Goal: Task Accomplishment & Management: Use online tool/utility

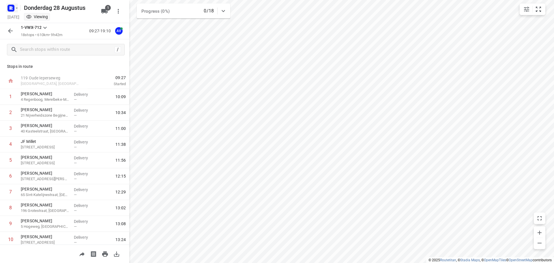
click at [11, 5] on rect "button" at bounding box center [11, 8] width 7 height 7
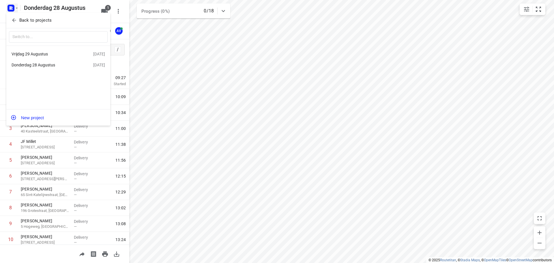
click at [48, 52] on div "Vrijdag 29 Augustus" at bounding box center [45, 54] width 66 height 5
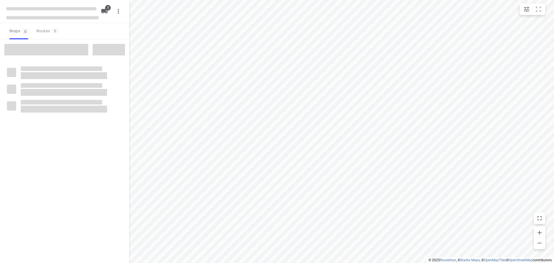
type input "distance"
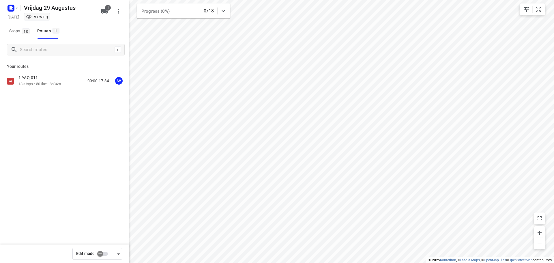
click at [105, 252] on input "checkbox" at bounding box center [100, 253] width 33 height 11
checkbox input "true"
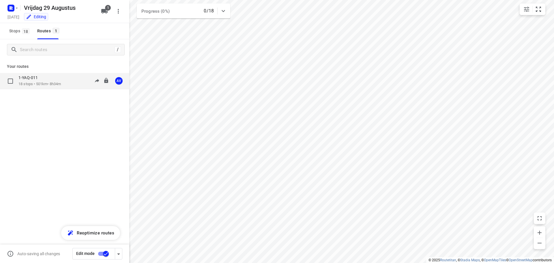
click at [64, 83] on div "1-YAQ-011 18 stops • 501km • 8h34m 09:00-17:34 AV" at bounding box center [73, 81] width 111 height 12
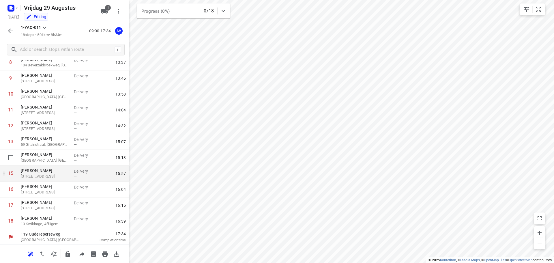
scroll to position [146, 0]
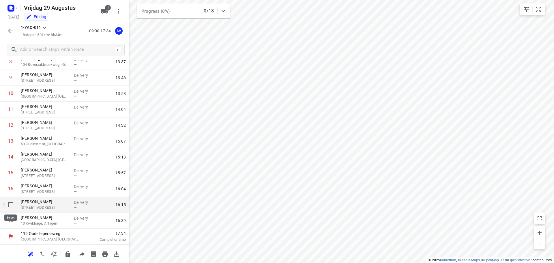
click at [10, 205] on input "checkbox" at bounding box center [11, 205] width 12 height 12
checkbox input "true"
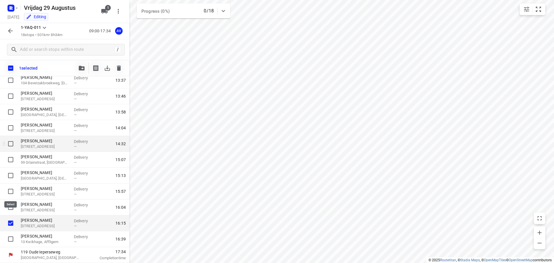
scroll to position [144, 0]
click at [120, 67] on icon "button" at bounding box center [119, 68] width 4 height 5
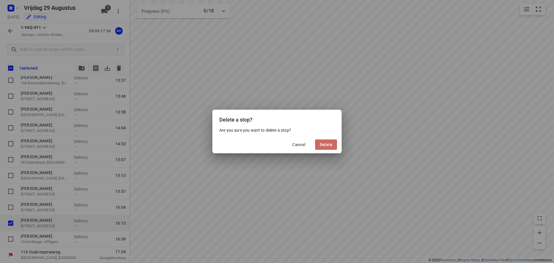
click at [325, 144] on span "Delete" at bounding box center [326, 144] width 13 height 5
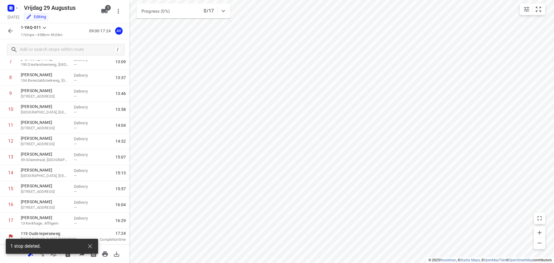
scroll to position [130, 0]
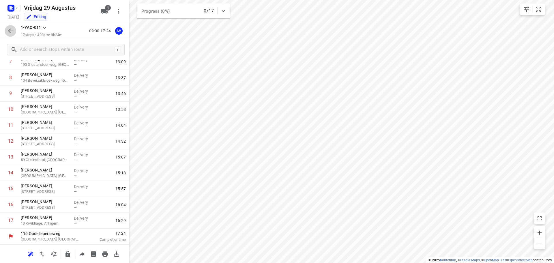
click at [7, 32] on button "button" at bounding box center [11, 31] width 12 height 12
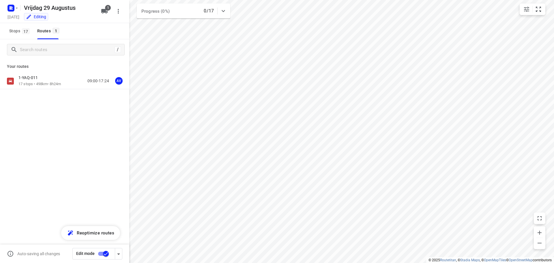
click at [102, 253] on input "checkbox" at bounding box center [106, 253] width 33 height 11
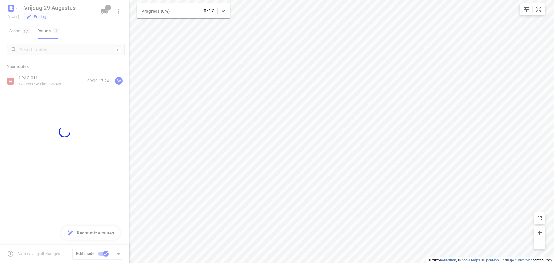
checkbox input "false"
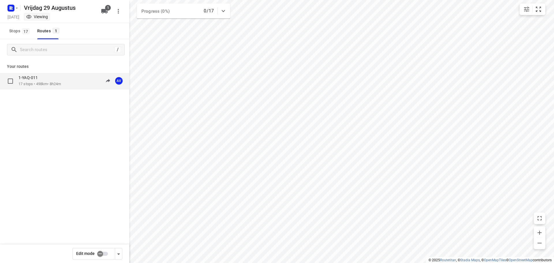
click at [70, 83] on div "1-YAQ-011 17 stops • 498km • 8h24m 09:00-17:24 AV" at bounding box center [73, 81] width 111 height 12
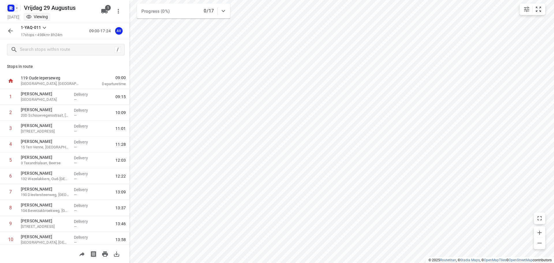
click at [9, 8] on rect "button" at bounding box center [11, 8] width 7 height 7
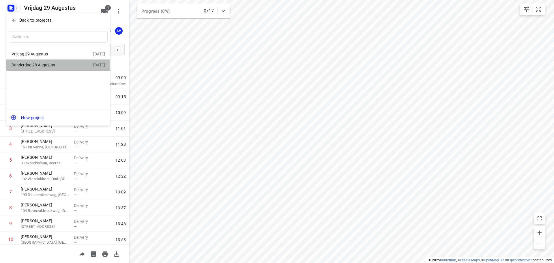
click at [44, 64] on div "Donderdag 28 Augustus" at bounding box center [45, 65] width 66 height 5
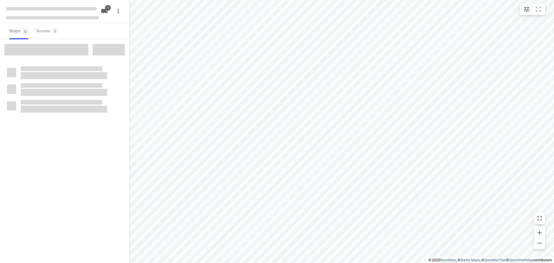
type input "distance"
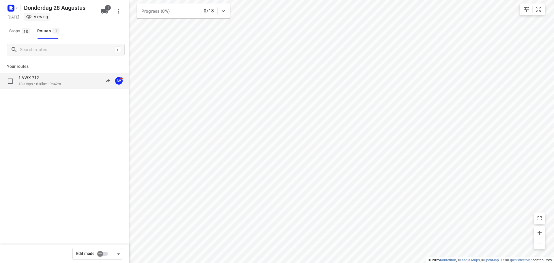
click at [59, 81] on p "18 stops • 610km • 9h42m" at bounding box center [39, 83] width 42 height 5
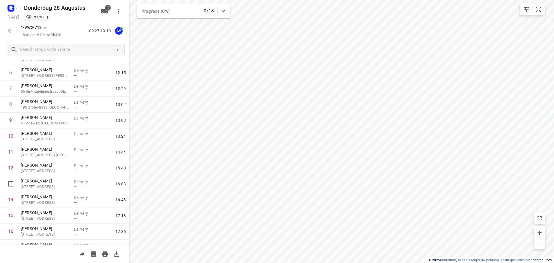
scroll to position [87, 0]
click at [11, 33] on icon "button" at bounding box center [10, 30] width 7 height 7
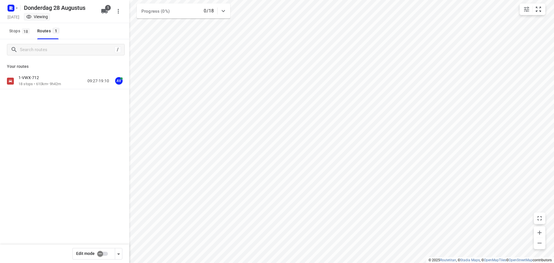
click at [104, 254] on input "checkbox" at bounding box center [100, 253] width 33 height 11
checkbox input "true"
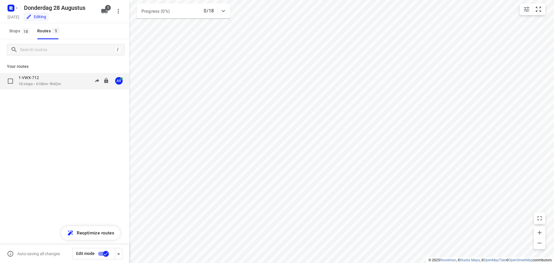
click at [64, 84] on div "1-VWX-712 18 stops • 610km • 9h42m 09:27-19:10 AV" at bounding box center [73, 81] width 111 height 12
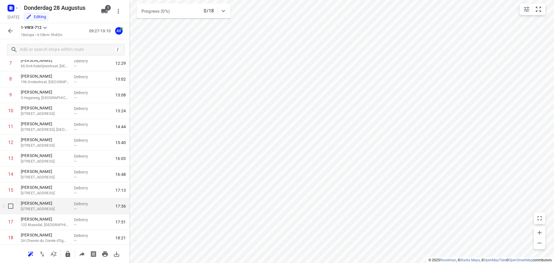
scroll to position [144, 0]
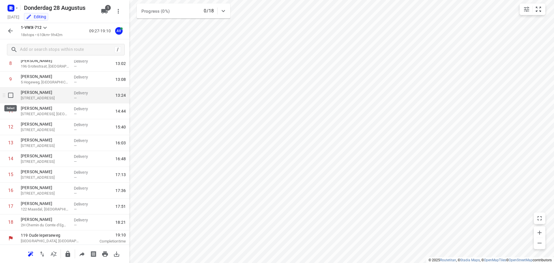
click at [11, 95] on input "checkbox" at bounding box center [11, 96] width 12 height 12
checkbox input "true"
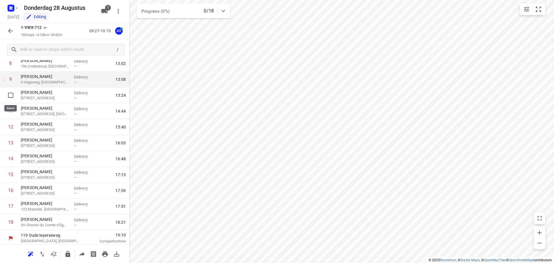
scroll to position [144, 0]
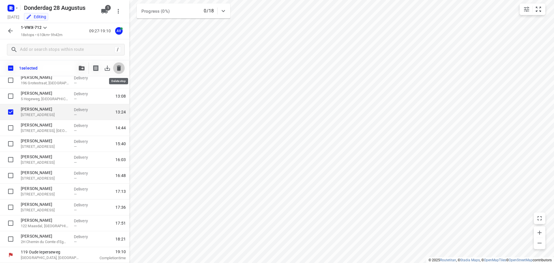
click at [120, 68] on icon "button" at bounding box center [119, 68] width 4 height 5
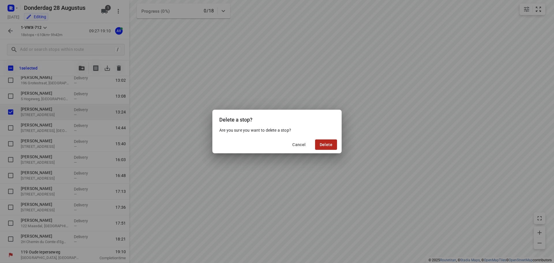
click at [331, 146] on span "Delete" at bounding box center [326, 144] width 13 height 5
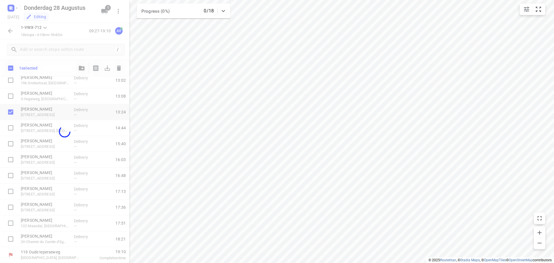
scroll to position [130, 0]
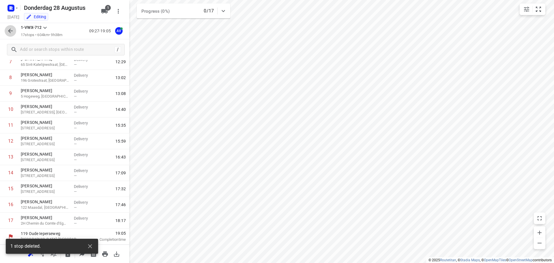
click at [11, 28] on icon "button" at bounding box center [10, 30] width 7 height 7
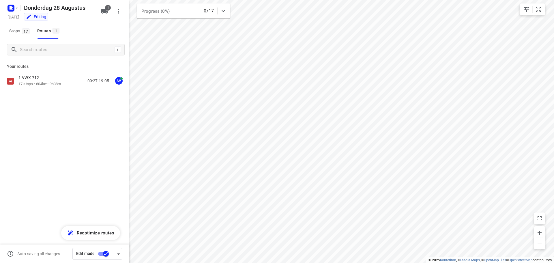
click at [101, 254] on input "checkbox" at bounding box center [106, 253] width 33 height 11
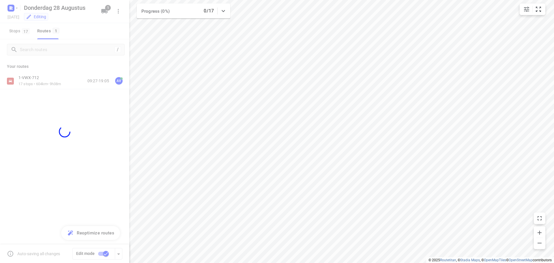
checkbox input "false"
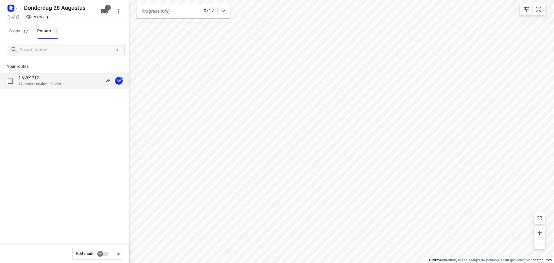
click at [72, 82] on div "1-VWX-712 17 stops • 604km • 9h38m 09:27-19:05 AV" at bounding box center [73, 81] width 111 height 12
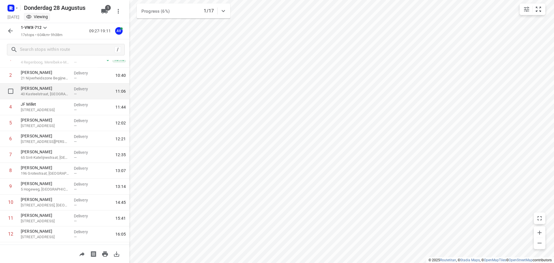
scroll to position [0, 0]
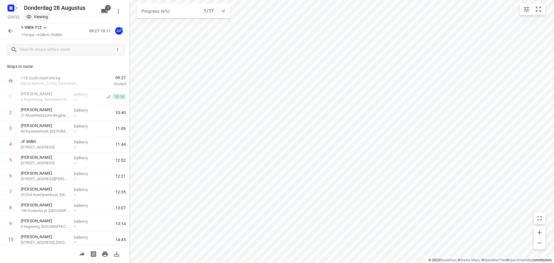
click at [14, 6] on icon "button" at bounding box center [16, 8] width 5 height 5
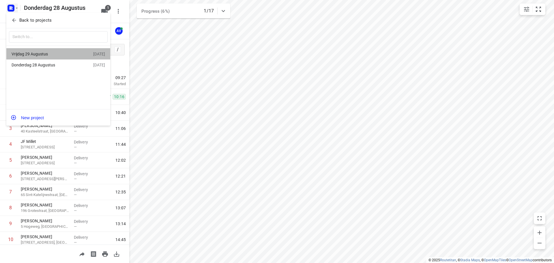
click at [61, 52] on div "Vrijdag 29 Augustus" at bounding box center [45, 54] width 66 height 5
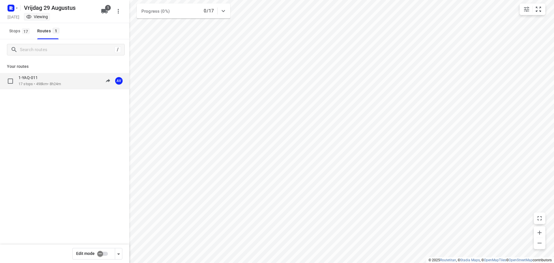
click at [61, 83] on p "17 stops • 498km • 8h24m" at bounding box center [39, 83] width 42 height 5
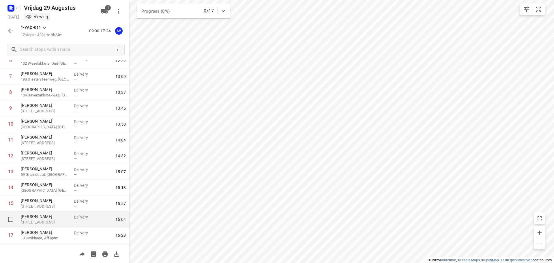
scroll to position [130, 0]
click at [11, 28] on icon "button" at bounding box center [10, 30] width 7 height 7
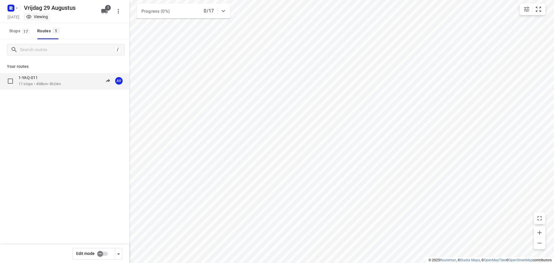
click at [59, 81] on div "1-YAQ-011" at bounding box center [39, 78] width 42 height 6
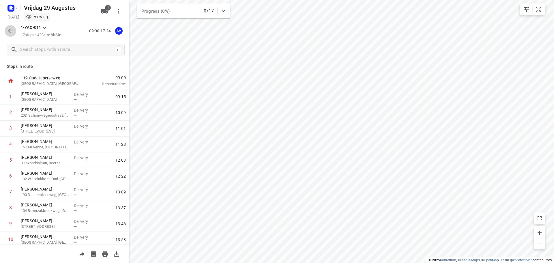
click at [10, 29] on icon "button" at bounding box center [10, 31] width 5 height 5
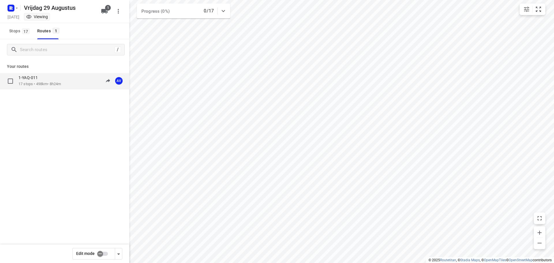
click at [61, 82] on p "17 stops • 498km • 8h24m" at bounding box center [39, 83] width 42 height 5
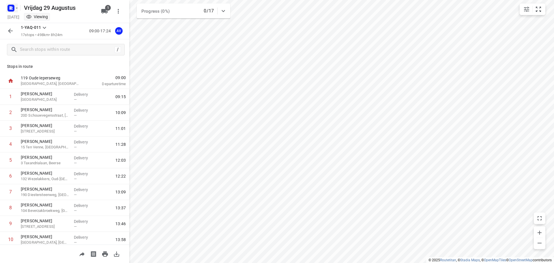
click at [14, 8] on icon "button" at bounding box center [16, 8] width 5 height 5
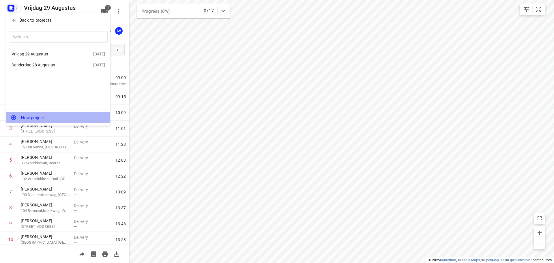
click at [44, 118] on button "New project" at bounding box center [58, 118] width 104 height 12
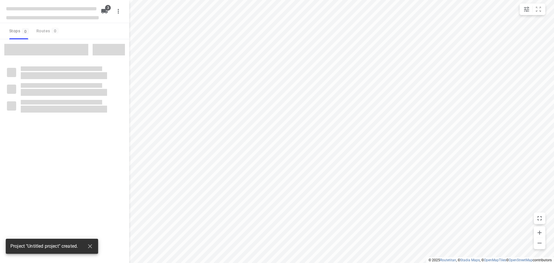
type input "distance"
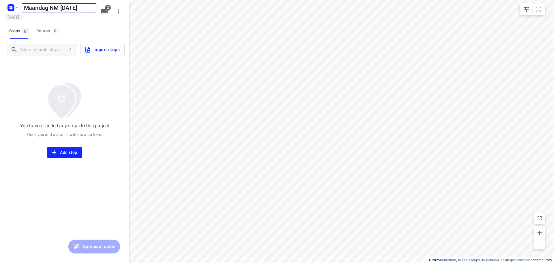
type input "Maandag NM [DATE]"
click at [22, 16] on h5 "[DATE]" at bounding box center [13, 17] width 16 height 7
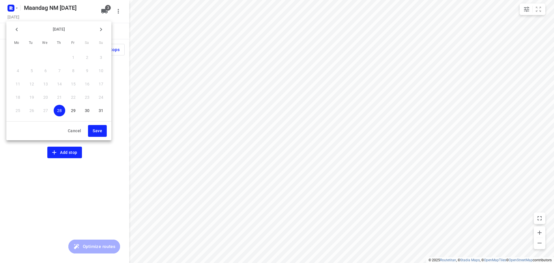
click at [102, 29] on icon "button" at bounding box center [101, 29] width 7 height 7
click at [17, 55] on p "1" at bounding box center [18, 58] width 2 height 6
click at [98, 132] on span "Save" at bounding box center [98, 130] width 10 height 7
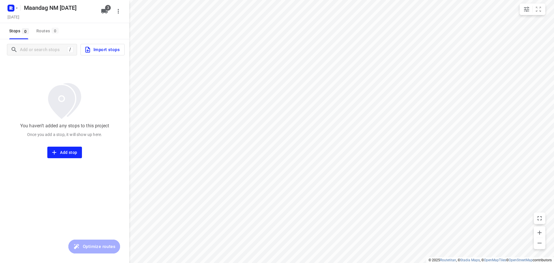
click at [106, 14] on icon "button" at bounding box center [104, 11] width 7 height 7
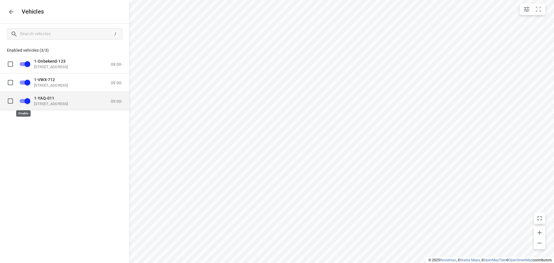
click at [23, 101] on input "grid" at bounding box center [27, 100] width 33 height 11
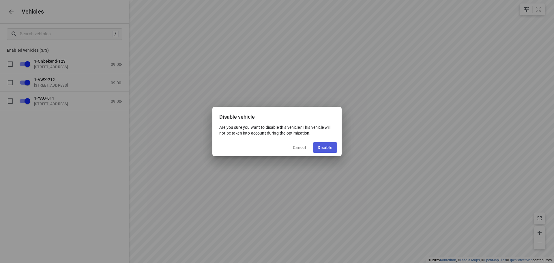
click at [323, 148] on span "Disable" at bounding box center [325, 147] width 15 height 5
checkbox input "false"
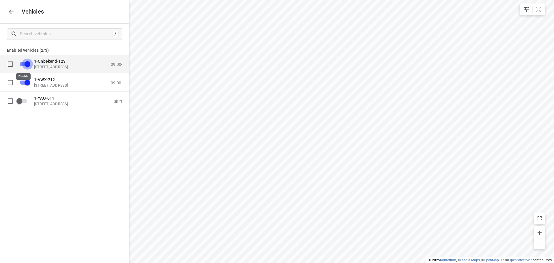
click at [22, 63] on input "grid" at bounding box center [27, 63] width 33 height 11
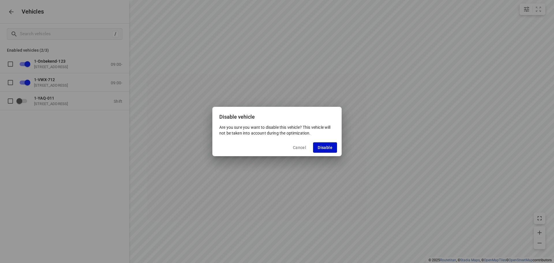
click at [322, 149] on span "Disable" at bounding box center [325, 147] width 15 height 5
checkbox input "false"
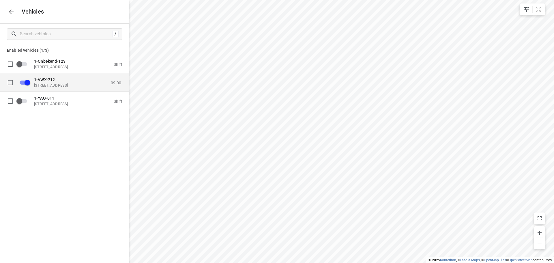
click at [66, 83] on p "[STREET_ADDRESS]" at bounding box center [63, 85] width 58 height 5
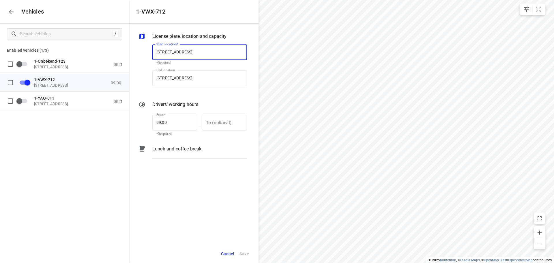
click at [195, 53] on input "[STREET_ADDRESS]" at bounding box center [199, 52] width 95 height 16
type input "[STREET_ADDRESS]"
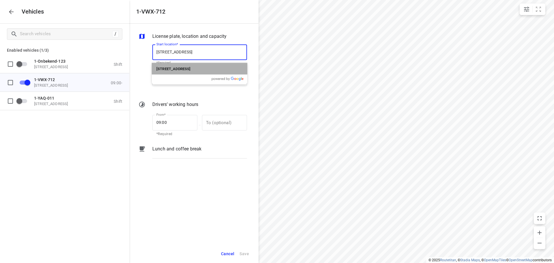
click at [189, 68] on b "[STREET_ADDRESS]" at bounding box center [174, 69] width 34 height 4
type input "[STREET_ADDRESS]"
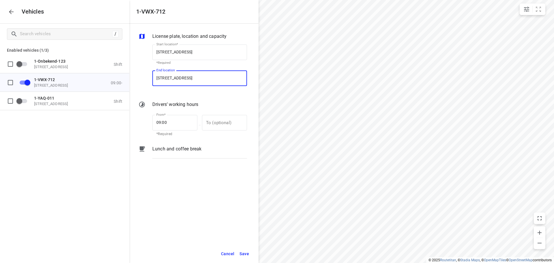
click at [195, 76] on input "[STREET_ADDRESS]" at bounding box center [199, 78] width 95 height 16
click at [195, 77] on input "[STREET_ADDRESS]" at bounding box center [199, 78] width 95 height 16
type input "[STREET_ADDRESS]"
click at [190, 94] on b "[STREET_ADDRESS]" at bounding box center [174, 95] width 34 height 4
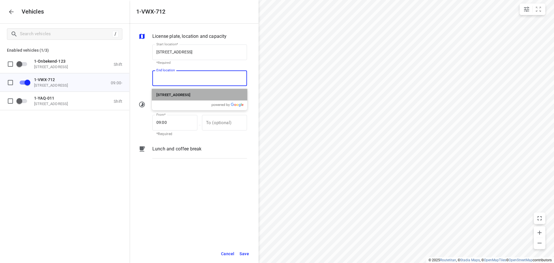
type input "[STREET_ADDRESS]"
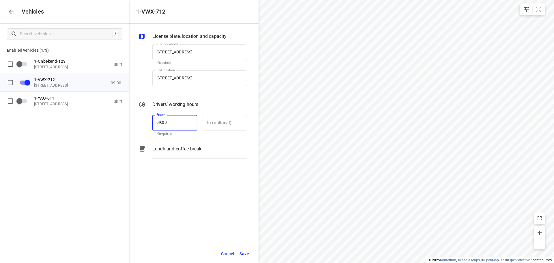
drag, startPoint x: 168, startPoint y: 122, endPoint x: 138, endPoint y: 121, distance: 29.8
click at [138, 121] on div "From* 09:00 From* *Required — To (optional) To (optional)" at bounding box center [192, 125] width 111 height 25
type input "13:00"
click at [244, 253] on span "Save" at bounding box center [245, 253] width 10 height 7
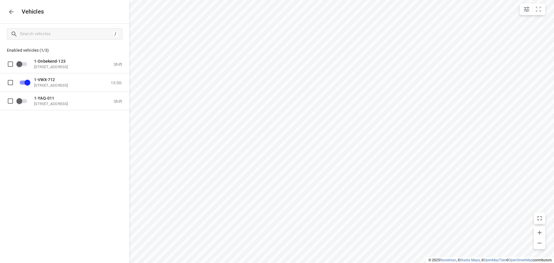
click at [9, 10] on icon "button" at bounding box center [11, 11] width 7 height 7
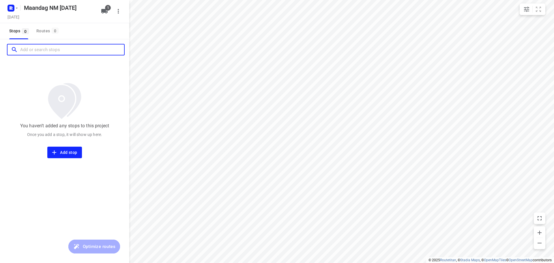
click at [32, 50] on input "Add or search stops" at bounding box center [72, 49] width 104 height 9
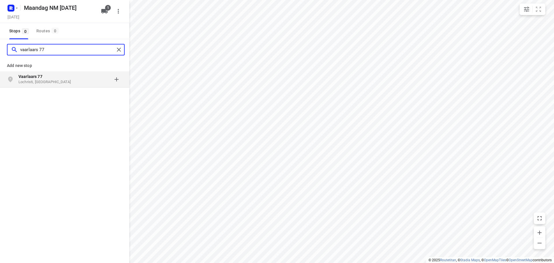
type input "vaarlaars 77"
click at [54, 81] on p "Lochristi, [GEOGRAPHIC_DATA]" at bounding box center [44, 81] width 53 height 5
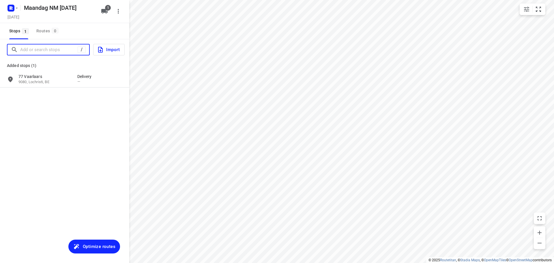
click at [58, 49] on input "Add or search stops" at bounding box center [48, 49] width 57 height 9
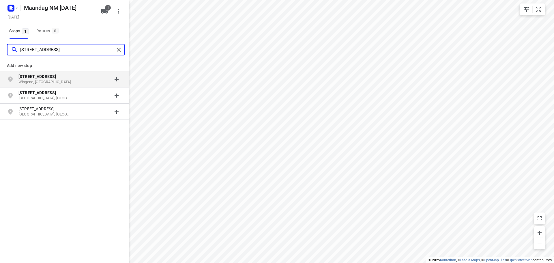
type input "[STREET_ADDRESS]"
click at [63, 79] on div "[STREET_ADDRESS]" at bounding box center [47, 80] width 59 height 12
type input "vertinge 39"
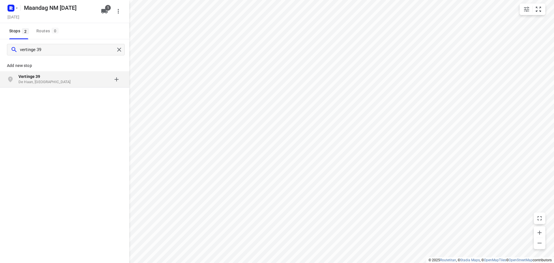
click at [54, 78] on p "Vertinge 39" at bounding box center [44, 77] width 53 height 6
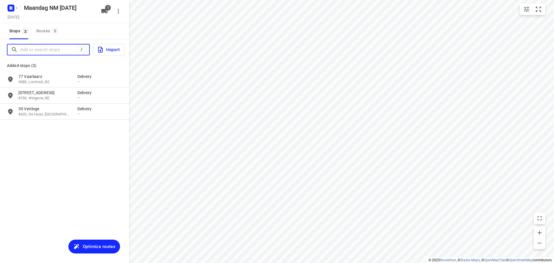
click at [58, 49] on input "Add or search stops" at bounding box center [48, 49] width 57 height 9
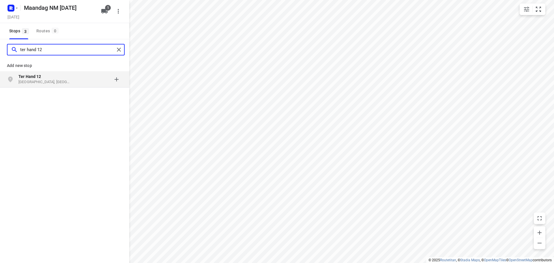
type input "ter hand 12"
click at [55, 80] on p "[GEOGRAPHIC_DATA], [GEOGRAPHIC_DATA]" at bounding box center [44, 81] width 53 height 5
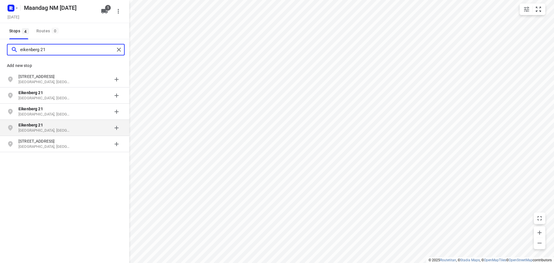
type input "eikenberg 21"
click at [52, 132] on p "[GEOGRAPHIC_DATA], [GEOGRAPHIC_DATA]" at bounding box center [44, 130] width 53 height 5
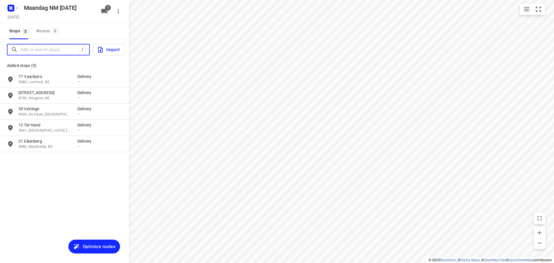
click at [52, 53] on input "Add or search stops" at bounding box center [49, 49] width 59 height 9
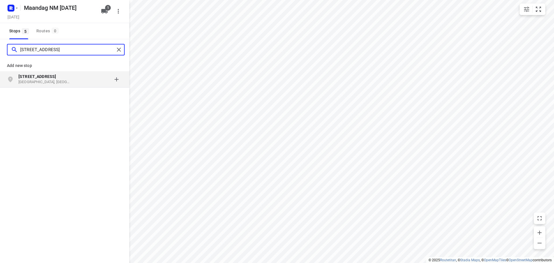
type input "[STREET_ADDRESS]"
click at [58, 81] on p "[GEOGRAPHIC_DATA], [GEOGRAPHIC_DATA]" at bounding box center [44, 81] width 53 height 5
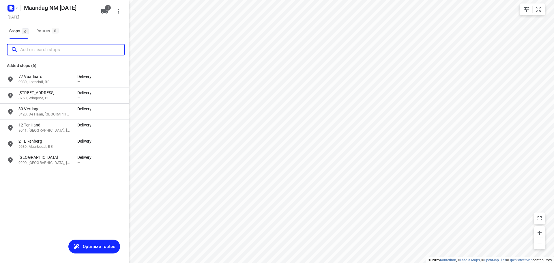
click at [34, 48] on input "Add or search stops" at bounding box center [72, 49] width 104 height 9
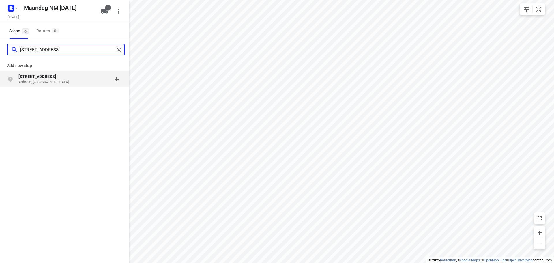
type input "[STREET_ADDRESS]"
click at [58, 79] on p "[STREET_ADDRESS]" at bounding box center [44, 77] width 53 height 6
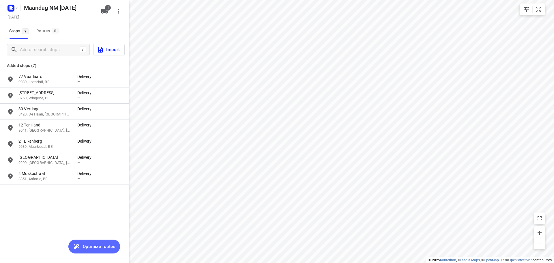
click at [105, 245] on span "Optimize routes" at bounding box center [99, 247] width 33 height 8
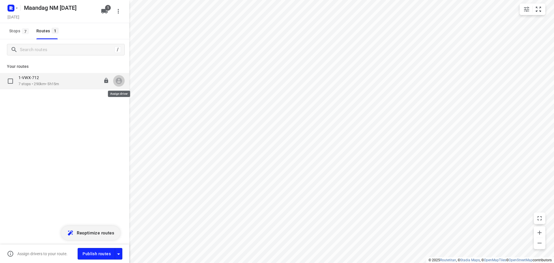
click at [119, 81] on icon "button" at bounding box center [119, 81] width 8 height 8
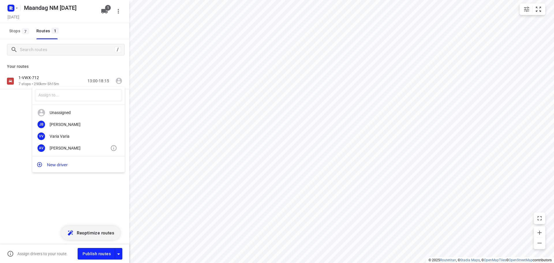
click at [69, 149] on div "[PERSON_NAME]" at bounding box center [80, 148] width 61 height 5
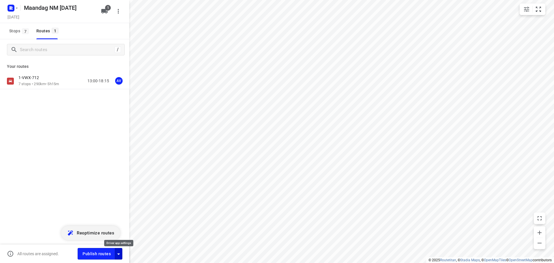
click at [119, 255] on icon "button" at bounding box center [118, 254] width 7 height 7
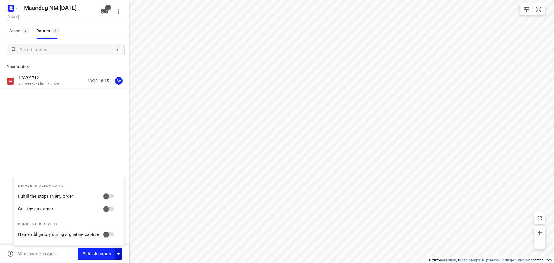
click at [109, 209] on input "Call the customer" at bounding box center [106, 209] width 33 height 11
checkbox input "true"
click at [118, 254] on icon "button" at bounding box center [118, 254] width 3 height 1
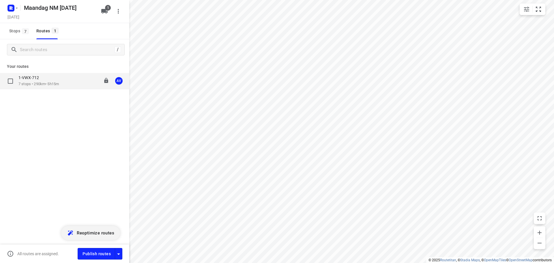
click at [55, 75] on div "1-VWX-712 7 stops • 290km • 5h15m 13:00-18:15 AV" at bounding box center [64, 81] width 129 height 16
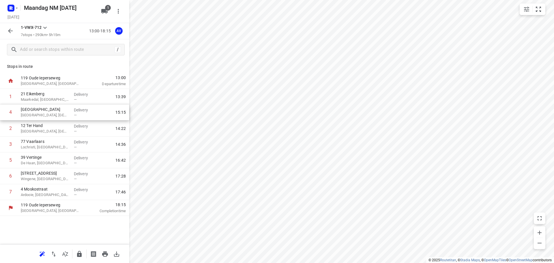
drag, startPoint x: 3, startPoint y: 146, endPoint x: 3, endPoint y: 112, distance: 33.5
click at [3, 112] on div "1 21 Eikenberg Maarkedal, [GEOGRAPHIC_DATA] Delivery — 13:39 2 12 Ter Hand [GEO…" at bounding box center [64, 144] width 129 height 111
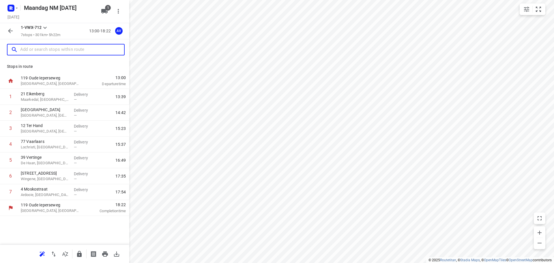
click at [55, 45] on input "text" at bounding box center [72, 49] width 104 height 9
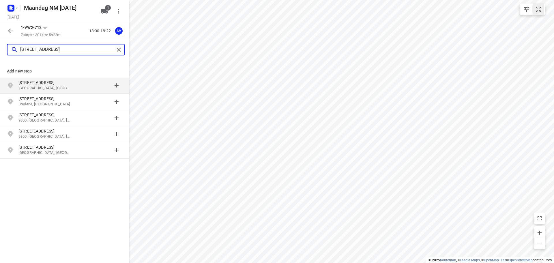
type input "[STREET_ADDRESS]"
click at [79, 49] on input "[STREET_ADDRESS]" at bounding box center [67, 49] width 94 height 9
click at [87, 48] on input "[STREET_ADDRESS]" at bounding box center [67, 49] width 94 height 9
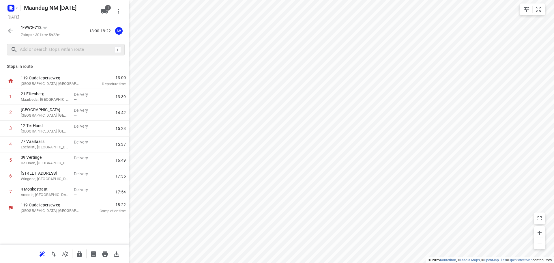
click at [77, 64] on p "Stops in route" at bounding box center [65, 67] width 116 height 6
click at [16, 7] on icon "button" at bounding box center [16, 8] width 5 height 5
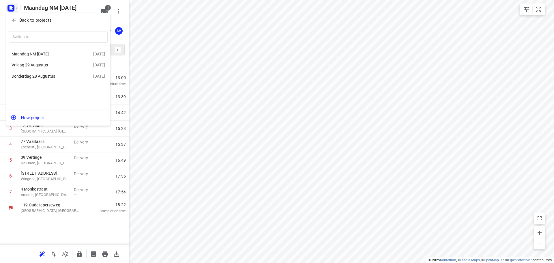
click at [50, 77] on div "Donderdag 28 Augustus" at bounding box center [45, 76] width 66 height 5
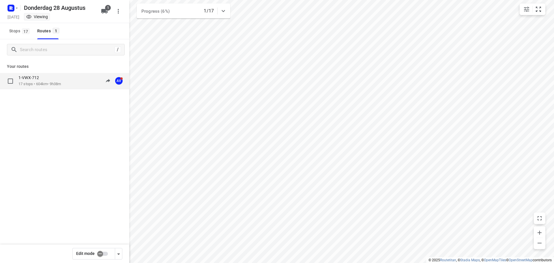
click at [64, 82] on div "1-VWX-712 17 stops • 604km • 9h38m 09:27-19:11 AV" at bounding box center [73, 81] width 111 height 12
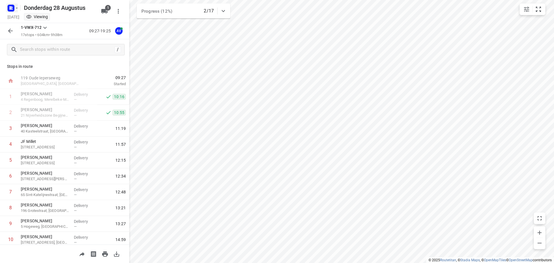
click at [14, 8] on rect "button" at bounding box center [11, 8] width 7 height 7
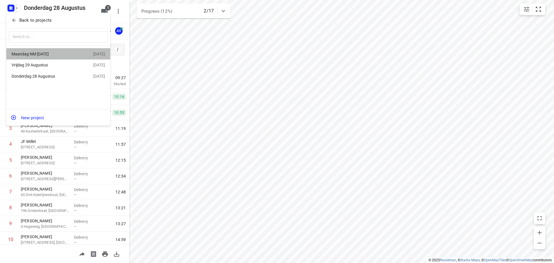
click at [49, 53] on div "Maandag NM [DATE]" at bounding box center [45, 54] width 66 height 5
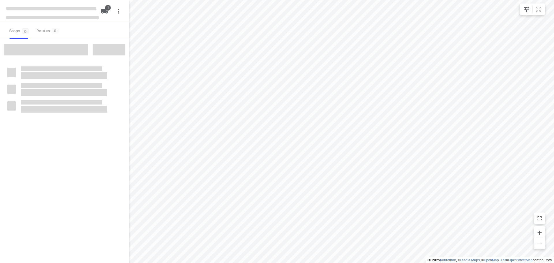
type input "distance"
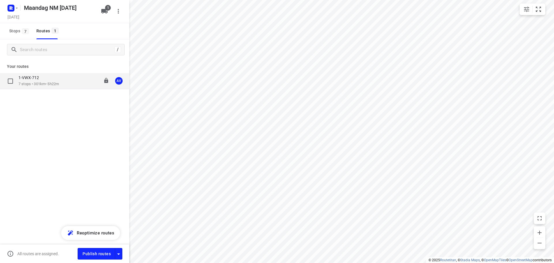
click at [66, 81] on div "1-VWX-712 7 stops • 301km • 5h22m 13:00-18:22 AV" at bounding box center [73, 81] width 111 height 12
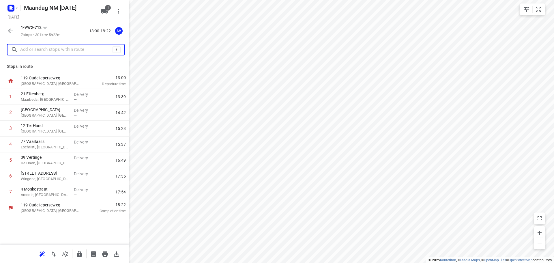
click at [80, 49] on input "text" at bounding box center [66, 49] width 92 height 9
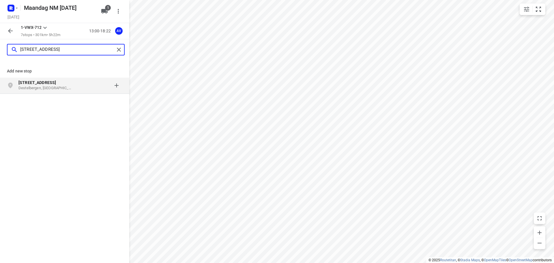
type input "[STREET_ADDRESS]"
click at [67, 88] on p "Destelbergen, [GEOGRAPHIC_DATA]" at bounding box center [44, 87] width 53 height 5
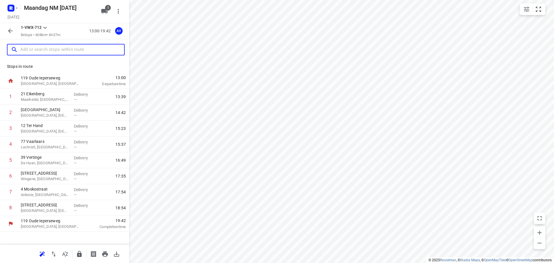
click at [69, 51] on input "text" at bounding box center [72, 49] width 104 height 9
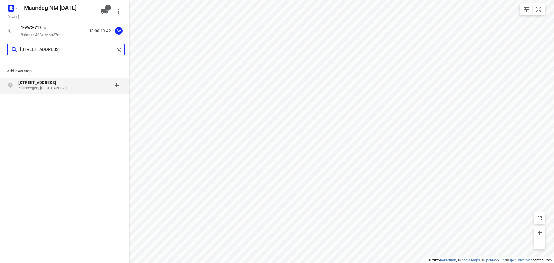
type input "[STREET_ADDRESS]"
click at [72, 89] on div "[STREET_ADDRESS]" at bounding box center [47, 86] width 59 height 12
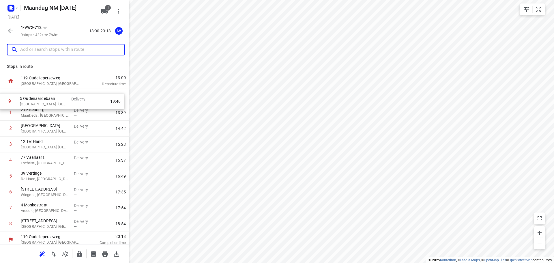
drag, startPoint x: 3, startPoint y: 228, endPoint x: 3, endPoint y: 100, distance: 127.7
click at [3, 100] on div "1 21 Eikenberg Maarkedal, [GEOGRAPHIC_DATA] Delivery — 13:39 2 [GEOGRAPHIC_DATA…" at bounding box center [64, 160] width 129 height 143
click at [54, 48] on input "text" at bounding box center [72, 49] width 104 height 9
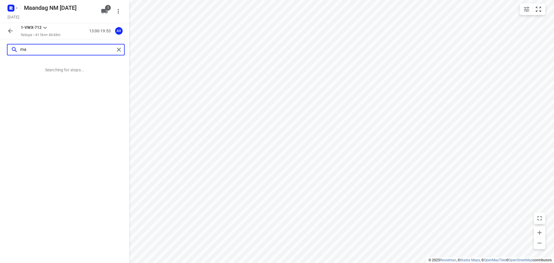
type input "m"
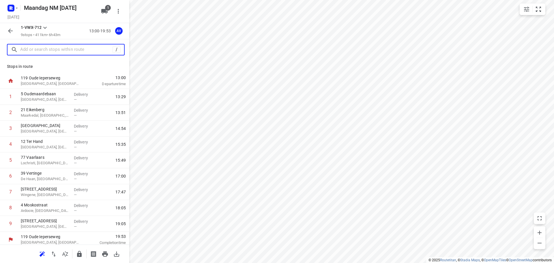
click at [40, 48] on input "text" at bounding box center [66, 49] width 92 height 9
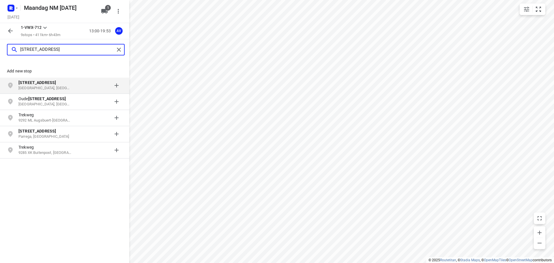
type input "[STREET_ADDRESS]"
click at [59, 87] on p "[GEOGRAPHIC_DATA], [GEOGRAPHIC_DATA]" at bounding box center [44, 87] width 53 height 5
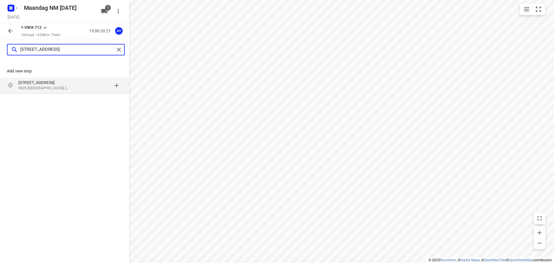
type input "[STREET_ADDRESS]"
click at [62, 86] on p "9620 [GEOGRAPHIC_DATA], [GEOGRAPHIC_DATA]" at bounding box center [44, 87] width 53 height 5
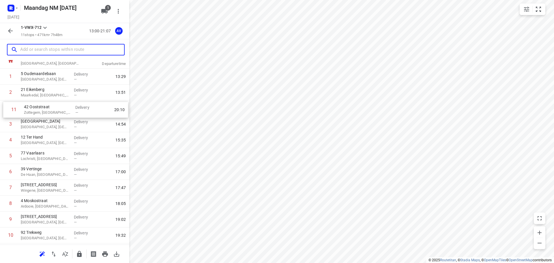
scroll to position [19, 0]
drag, startPoint x: 3, startPoint y: 221, endPoint x: 6, endPoint y: 109, distance: 112.1
click at [6, 109] on div "1 5 [GEOGRAPHIC_DATA], [GEOGRAPHIC_DATA] Delivery — 13:29 2 21 Eikenberg Maarke…" at bounding box center [64, 157] width 129 height 175
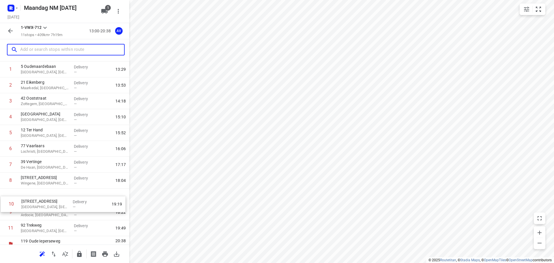
scroll to position [27, 0]
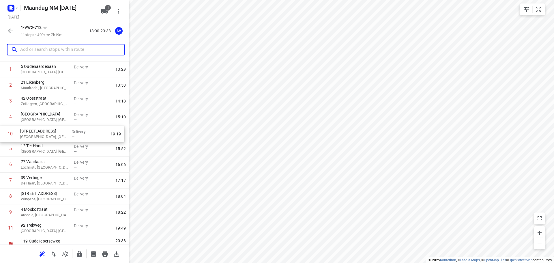
drag, startPoint x: 3, startPoint y: 221, endPoint x: 3, endPoint y: 131, distance: 90.4
click at [3, 131] on div "1 5 [GEOGRAPHIC_DATA], [GEOGRAPHIC_DATA] Delivery — 13:29 2 21 Eikenberg Maarke…" at bounding box center [64, 149] width 129 height 175
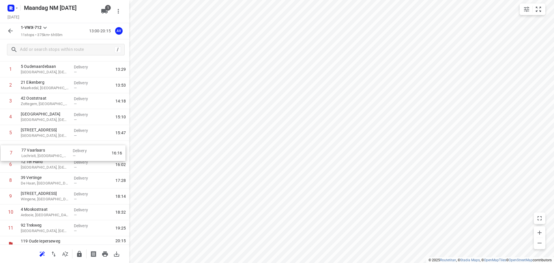
drag, startPoint x: 2, startPoint y: 167, endPoint x: 4, endPoint y: 152, distance: 14.3
click at [3, 152] on div "1 5 [GEOGRAPHIC_DATA], [GEOGRAPHIC_DATA] Delivery — 13:29 2 21 Eikenberg Maarke…" at bounding box center [64, 149] width 129 height 175
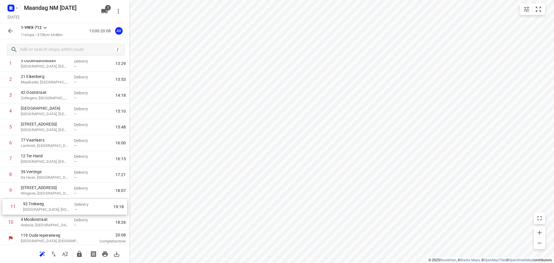
scroll to position [35, 0]
drag, startPoint x: 1, startPoint y: 230, endPoint x: 4, endPoint y: 173, distance: 57.5
click at [4, 173] on div "1 5 Oudenaardebaan [GEOGRAPHIC_DATA], [GEOGRAPHIC_DATA] Delivery — 13:29 2 21 E…" at bounding box center [64, 141] width 129 height 175
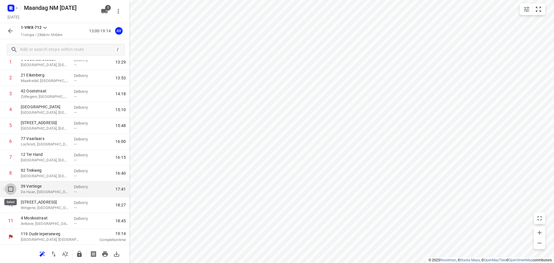
click at [10, 190] on input "checkbox" at bounding box center [11, 189] width 12 height 12
checkbox input "true"
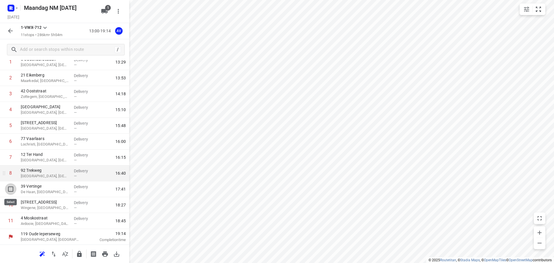
scroll to position [33, 0]
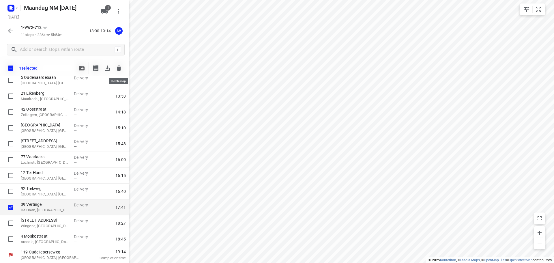
click at [117, 67] on icon "button" at bounding box center [119, 68] width 7 height 7
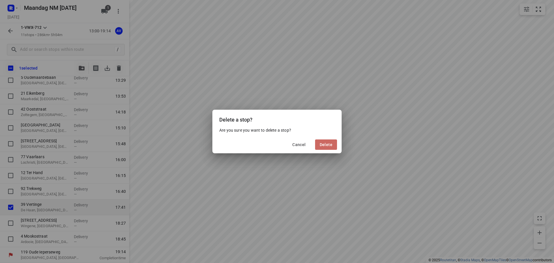
click at [326, 146] on span "Delete" at bounding box center [326, 144] width 13 height 5
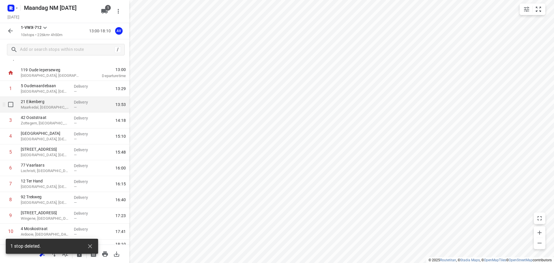
scroll to position [0, 0]
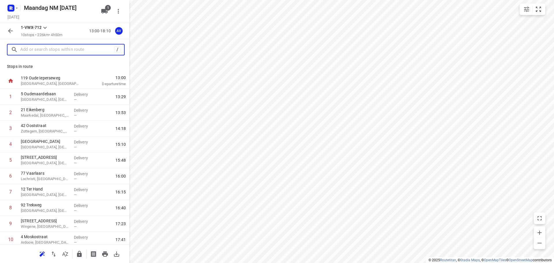
click at [68, 53] on input "text" at bounding box center [67, 49] width 94 height 9
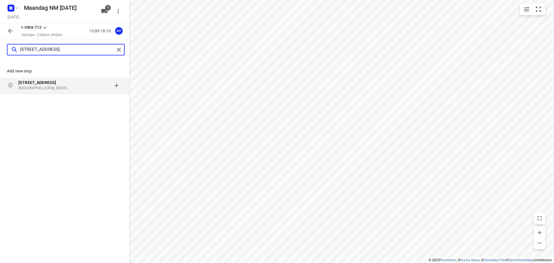
type input "[STREET_ADDRESS]"
click at [59, 87] on p "[GEOGRAPHIC_DATA], [GEOGRAPHIC_DATA]" at bounding box center [44, 87] width 53 height 5
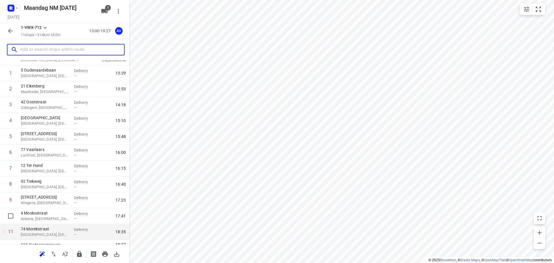
scroll to position [35, 0]
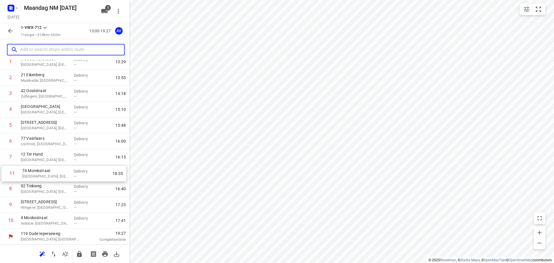
drag, startPoint x: 3, startPoint y: 223, endPoint x: 4, endPoint y: 174, distance: 48.5
click at [4, 174] on div "1 5 Oudenaardebaan [GEOGRAPHIC_DATA], [GEOGRAPHIC_DATA] Delivery — 13:29 2 21 E…" at bounding box center [64, 141] width 129 height 175
click at [65, 47] on input "text" at bounding box center [72, 49] width 104 height 9
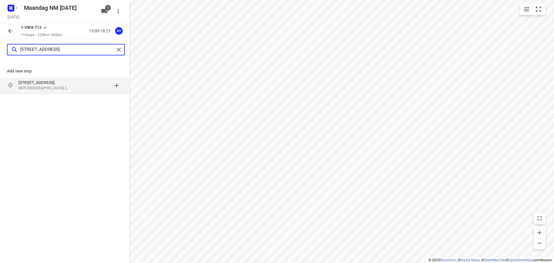
type input "[STREET_ADDRESS]"
click at [65, 87] on p "8870 [GEOGRAPHIC_DATA], [GEOGRAPHIC_DATA]" at bounding box center [44, 87] width 53 height 5
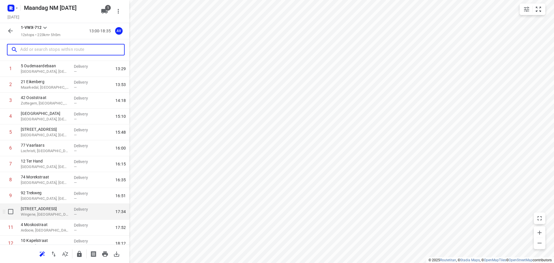
scroll to position [51, 0]
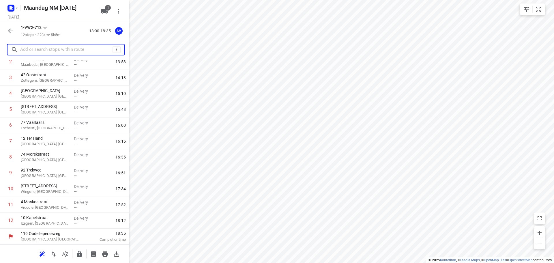
click at [53, 50] on input "text" at bounding box center [66, 49] width 92 height 9
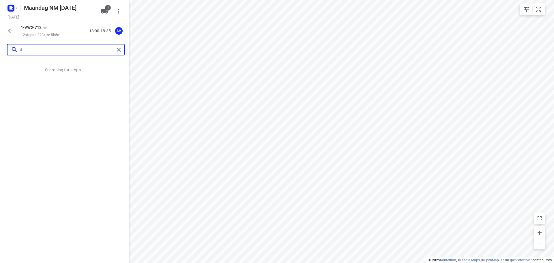
scroll to position [0, 0]
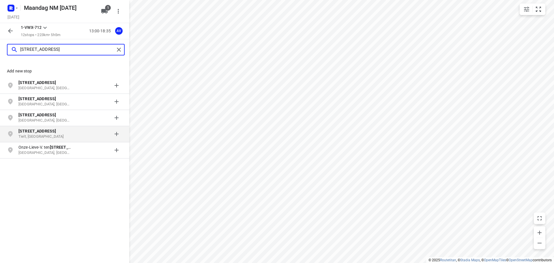
type input "[STREET_ADDRESS]"
click at [56, 133] on p "[STREET_ADDRESS]" at bounding box center [44, 131] width 53 height 6
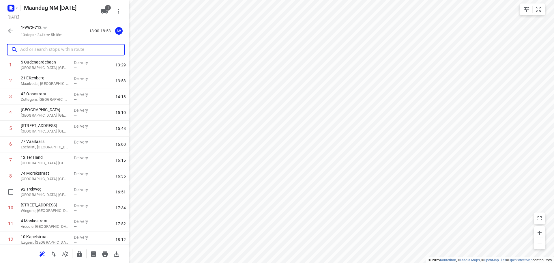
scroll to position [67, 0]
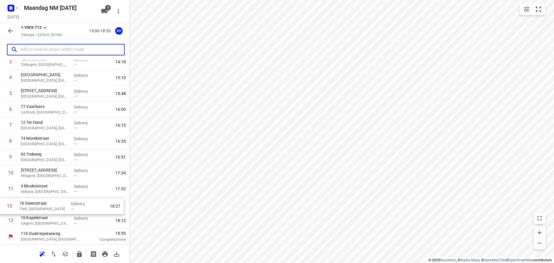
drag, startPoint x: 3, startPoint y: 223, endPoint x: 2, endPoint y: 207, distance: 15.9
click at [2, 207] on div "1 5 Oudenaardebaan [GEOGRAPHIC_DATA], [GEOGRAPHIC_DATA] Delivery — 13:29 2 21 E…" at bounding box center [64, 125] width 129 height 206
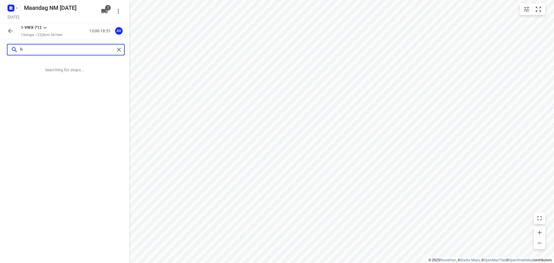
scroll to position [0, 0]
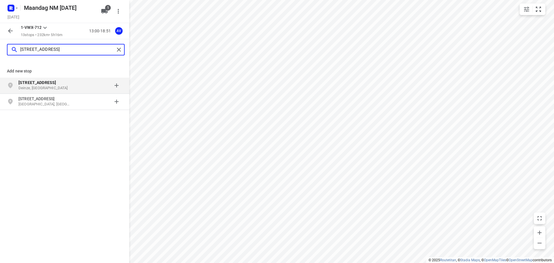
type input "[STREET_ADDRESS]"
click at [67, 86] on p "Deinze, [GEOGRAPHIC_DATA]" at bounding box center [44, 87] width 53 height 5
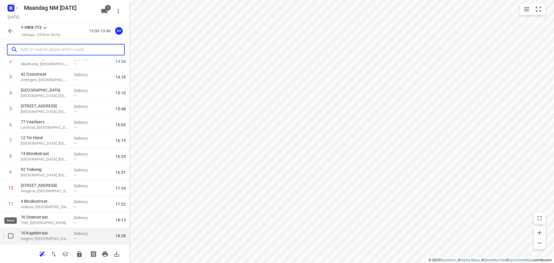
scroll to position [83, 0]
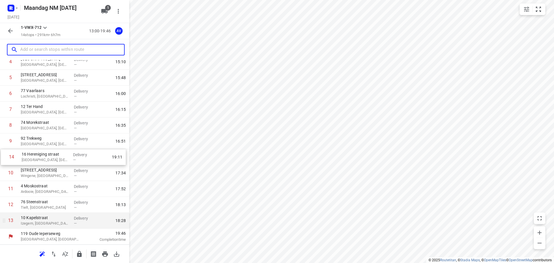
drag, startPoint x: 1, startPoint y: 223, endPoint x: 3, endPoint y: 157, distance: 65.6
click at [3, 157] on div "1 5 Oudenaardebaan [GEOGRAPHIC_DATA], [GEOGRAPHIC_DATA] Delivery — 13:29 2 21 E…" at bounding box center [64, 117] width 129 height 222
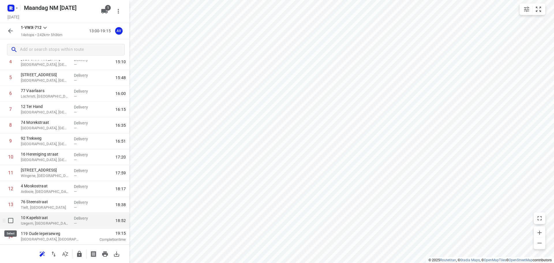
click at [11, 221] on input "checkbox" at bounding box center [11, 221] width 12 height 12
checkbox input "true"
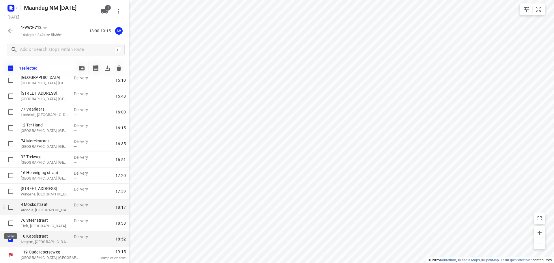
scroll to position [80, 0]
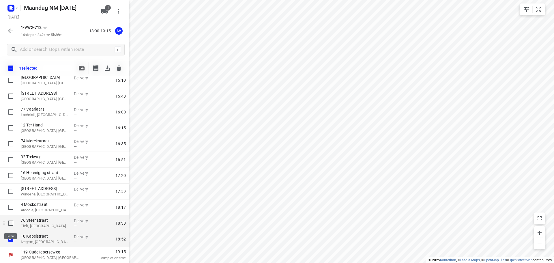
click at [11, 224] on input "checkbox" at bounding box center [11, 223] width 12 height 12
checkbox input "true"
click at [11, 206] on input "checkbox" at bounding box center [11, 208] width 12 height 12
checkbox input "true"
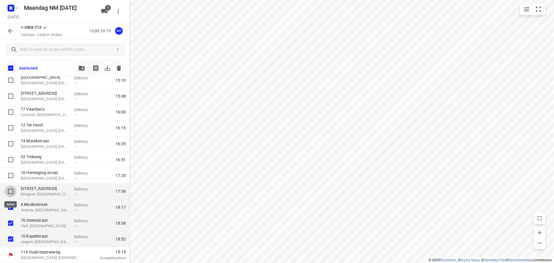
click at [10, 192] on input "checkbox" at bounding box center [11, 192] width 12 height 12
click at [10, 191] on input "checkbox" at bounding box center [11, 192] width 12 height 12
checkbox input "false"
click at [11, 207] on input "checkbox" at bounding box center [11, 208] width 12 height 12
checkbox input "false"
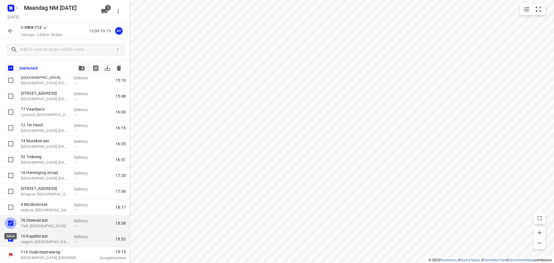
click at [11, 224] on input "checkbox" at bounding box center [11, 223] width 12 height 12
checkbox input "false"
click at [11, 238] on input "checkbox" at bounding box center [11, 239] width 12 height 12
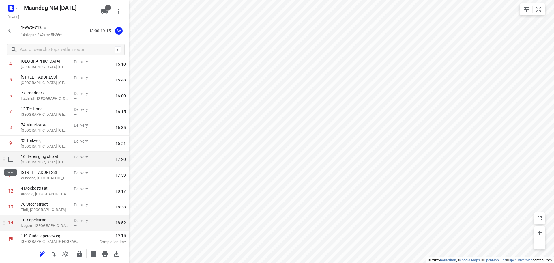
click at [10, 159] on input "checkbox" at bounding box center [11, 160] width 12 height 12
checkbox input "true"
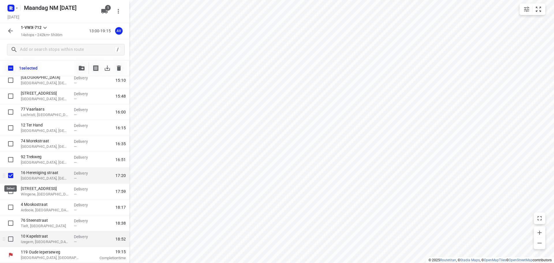
click at [8, 176] on input "checkbox" at bounding box center [11, 176] width 12 height 12
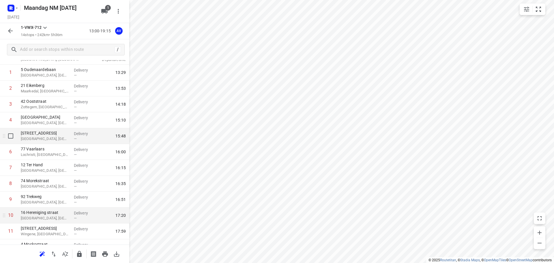
scroll to position [23, 0]
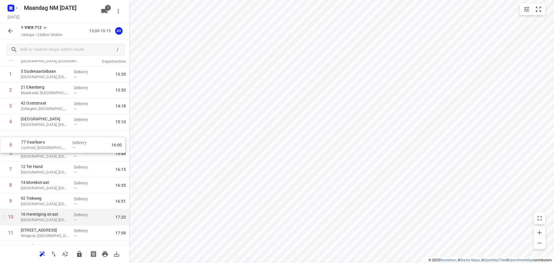
drag, startPoint x: 2, startPoint y: 155, endPoint x: 3, endPoint y: 142, distance: 12.4
click at [3, 142] on div "1 5 Oudenaardebaan [GEOGRAPHIC_DATA], [GEOGRAPHIC_DATA] Delivery — 13:29 2 21 E…" at bounding box center [64, 177] width 129 height 222
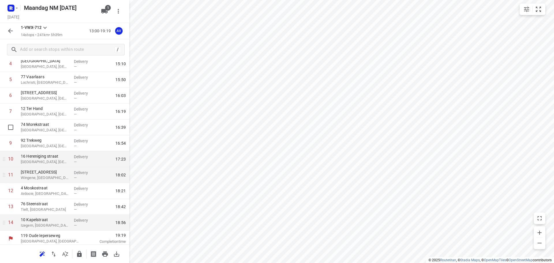
scroll to position [83, 0]
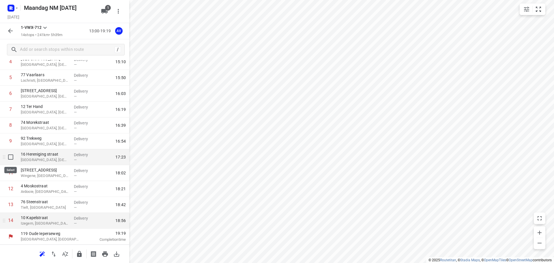
click at [10, 156] on input "checkbox" at bounding box center [11, 157] width 12 height 12
checkbox input "true"
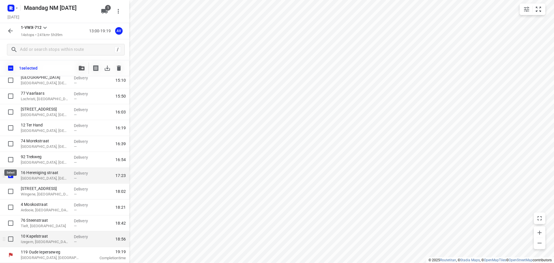
scroll to position [80, 0]
click at [9, 112] on input "checkbox" at bounding box center [11, 112] width 12 height 12
checkbox input "true"
click at [119, 69] on icon "button" at bounding box center [119, 68] width 4 height 5
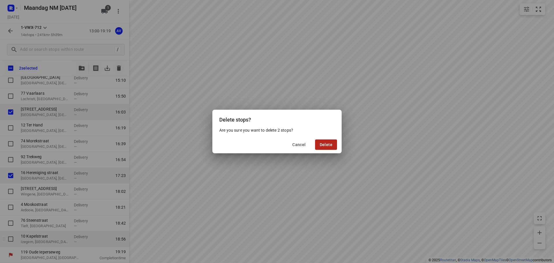
click at [332, 144] on span "Delete" at bounding box center [326, 144] width 13 height 5
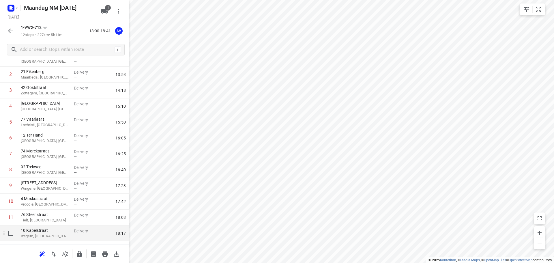
scroll to position [51, 0]
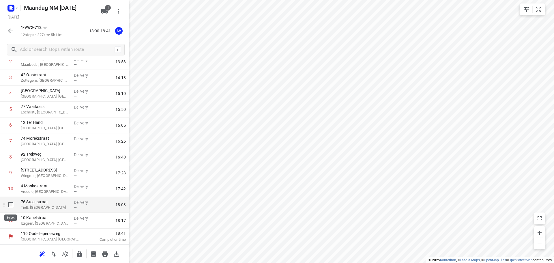
click at [11, 205] on input "checkbox" at bounding box center [11, 205] width 12 height 12
checkbox input "true"
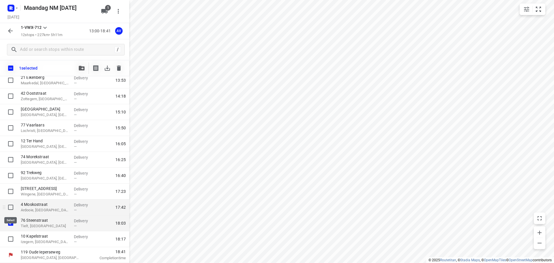
scroll to position [49, 0]
click at [120, 67] on icon "button" at bounding box center [119, 68] width 4 height 5
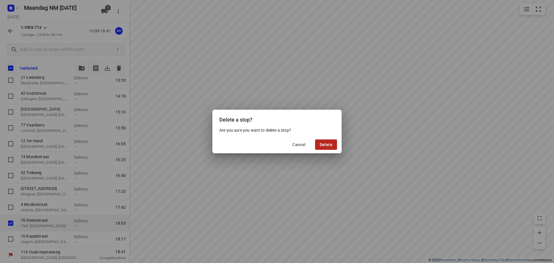
click at [324, 144] on span "Delete" at bounding box center [326, 144] width 13 height 5
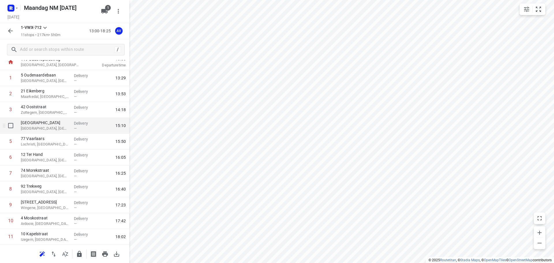
scroll to position [29, 0]
